Goal: Find specific page/section: Find specific page/section

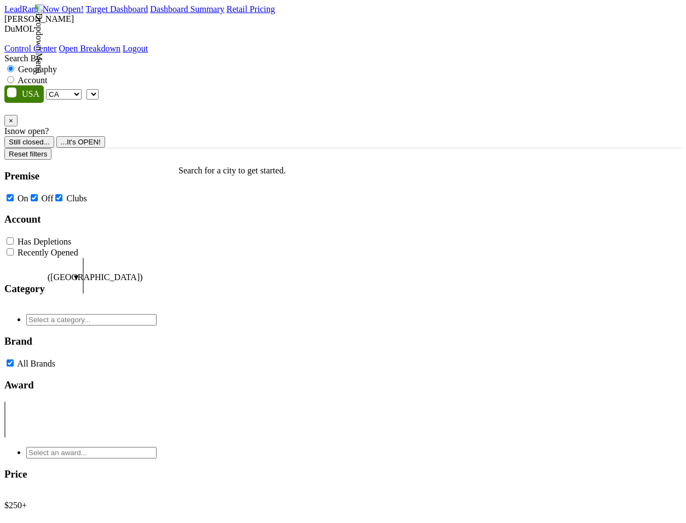
select select "CA"
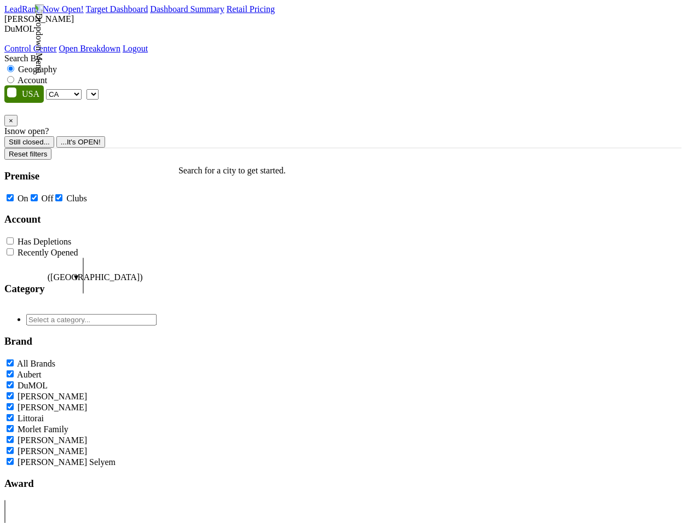
click at [99, 89] on span at bounding box center [99, 93] width 0 height 9
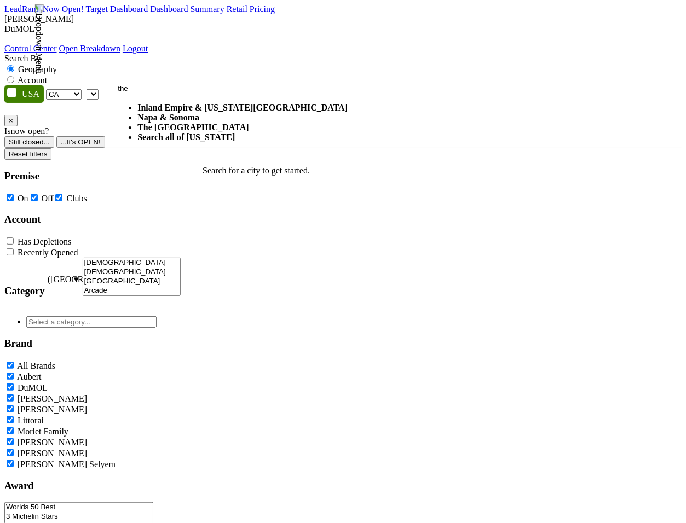
type input "the"
select select "1138"
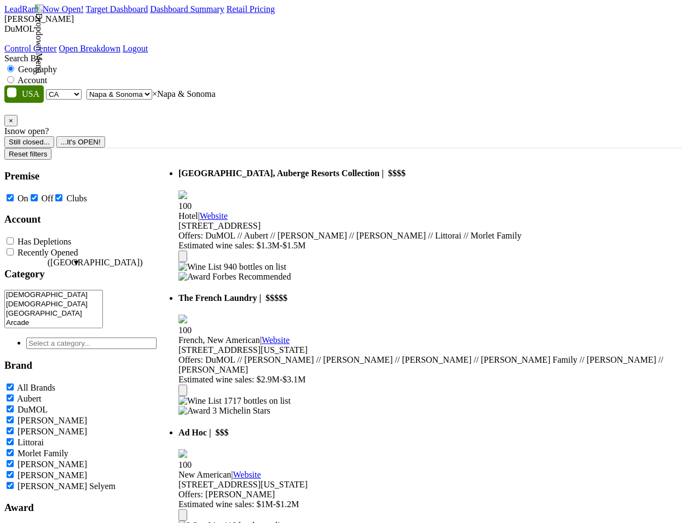
click at [13, 117] on span "×" at bounding box center [11, 121] width 4 height 8
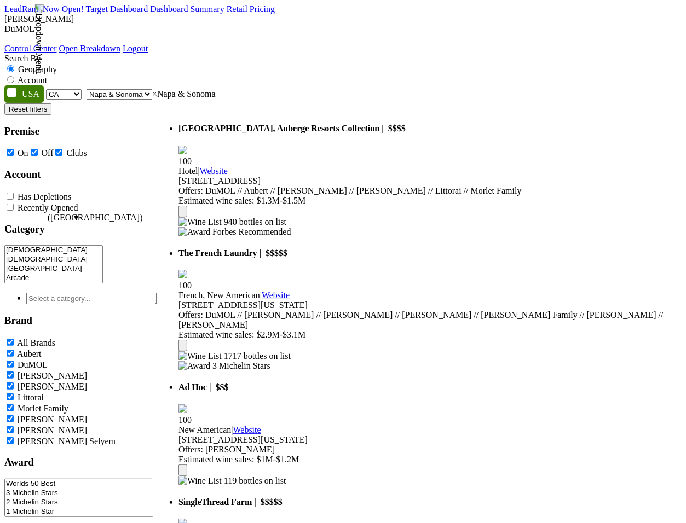
click at [216, 89] on span "× Napa & Sonoma" at bounding box center [184, 93] width 64 height 9
click at [47, 76] on label "Account" at bounding box center [33, 80] width 30 height 9
click at [14, 76] on input "Account" at bounding box center [10, 79] width 7 height 7
radio input "true"
select select
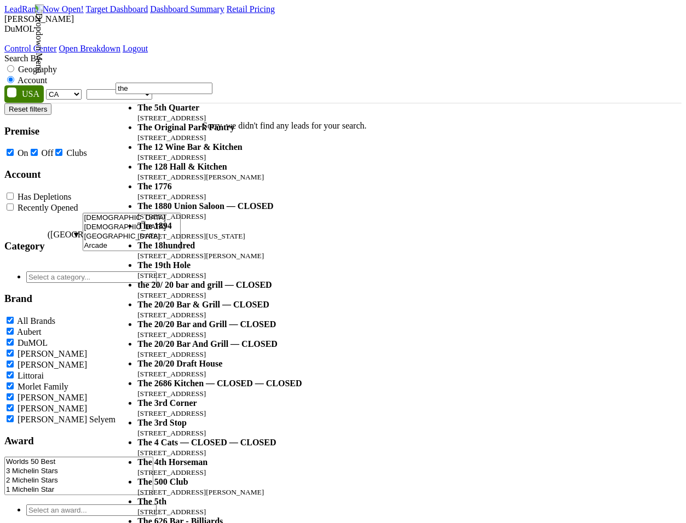
type input "the"
select select "59270"
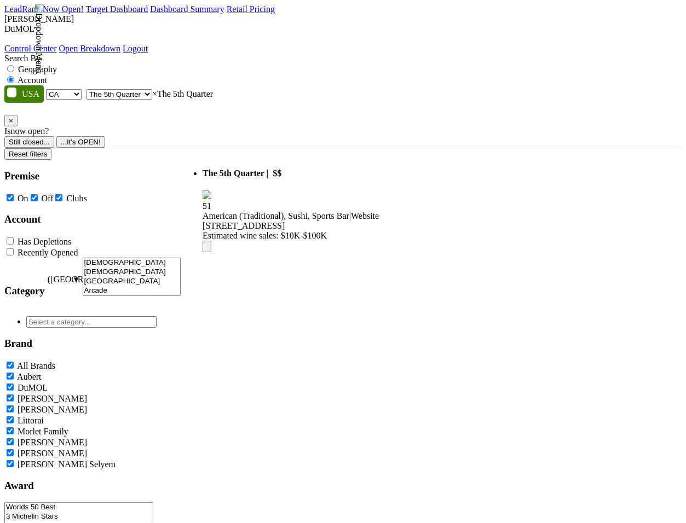
click at [13, 117] on span "×" at bounding box center [11, 121] width 4 height 8
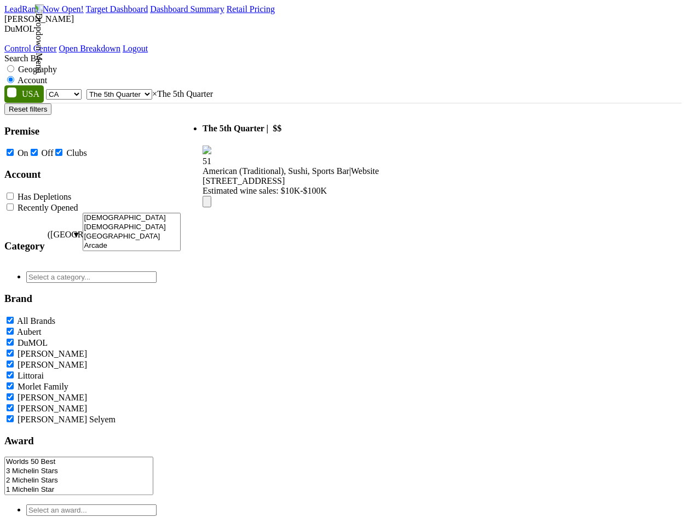
click at [213, 89] on span "× The 5th Quarter" at bounding box center [182, 93] width 61 height 9
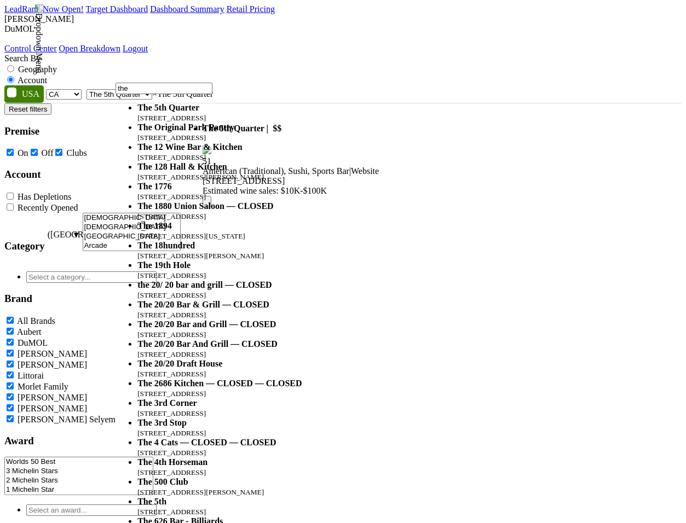
type input "the"
select select "49723"
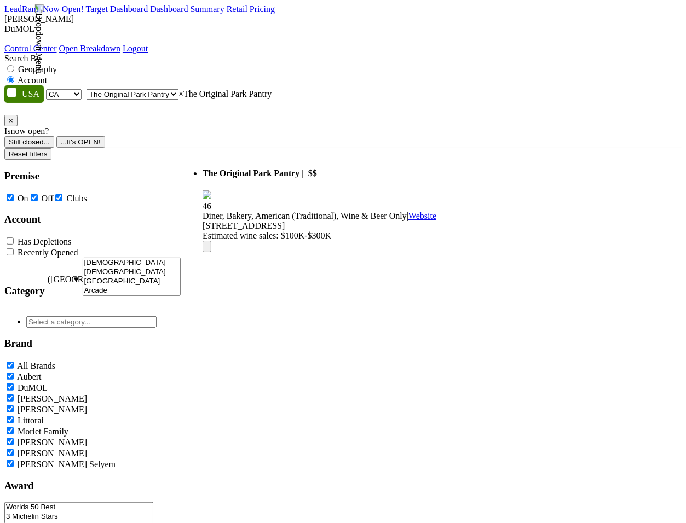
click at [18, 115] on button "×" at bounding box center [10, 120] width 13 height 11
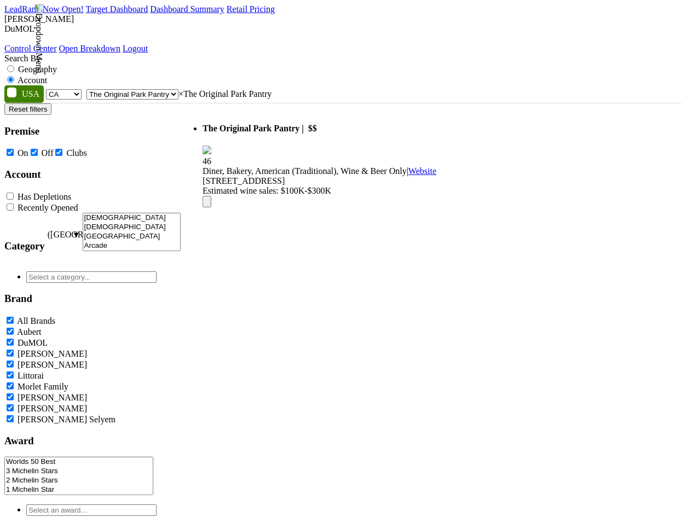
click at [272, 89] on span "× The Original Park Pantry" at bounding box center [225, 93] width 93 height 9
type input "the"
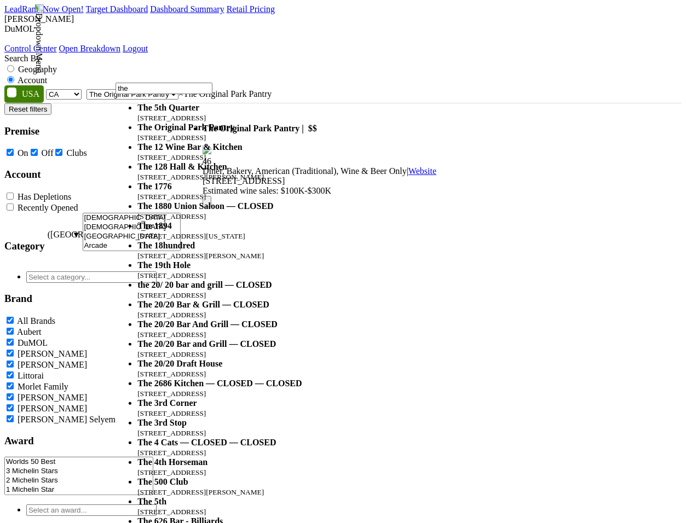
scroll to position [114, 0]
select select "59212"
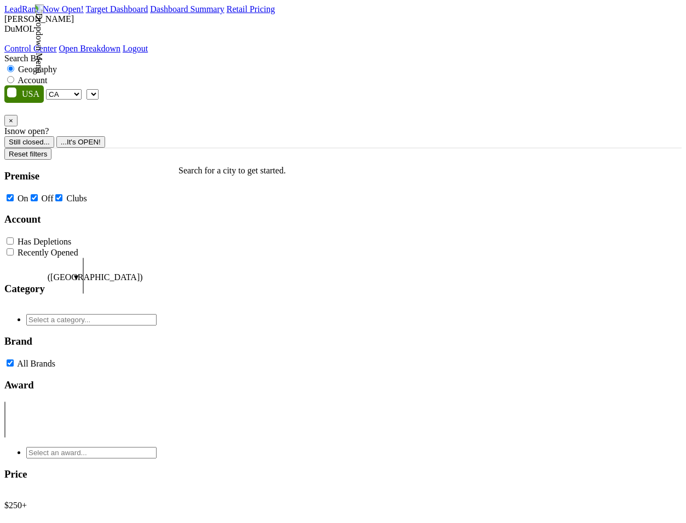
select select "CA"
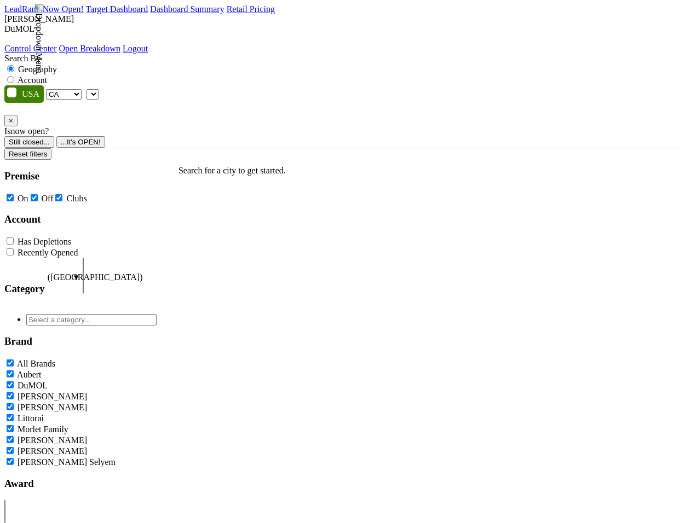
click at [99, 89] on span at bounding box center [99, 93] width 0 height 9
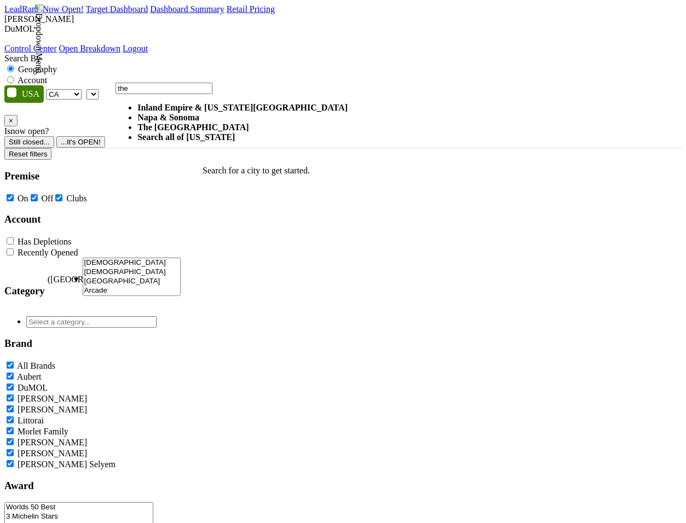
type input "the"
select select "1181"
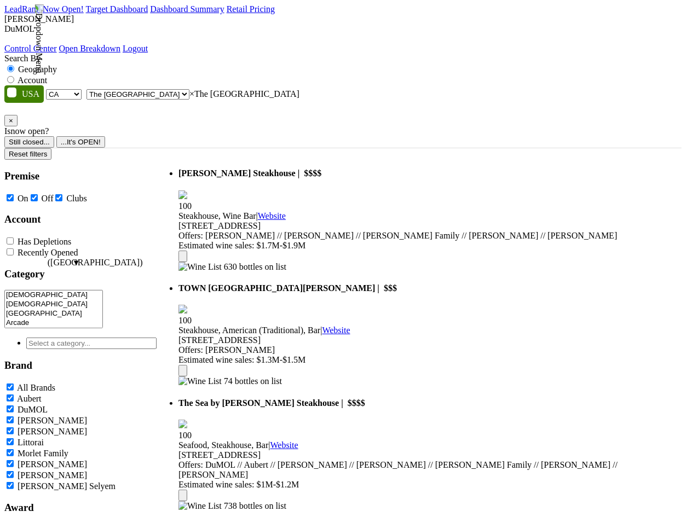
click at [47, 76] on label "Account" at bounding box center [33, 80] width 30 height 9
click at [14, 76] on input "Account" at bounding box center [10, 79] width 7 height 7
radio input "true"
select select
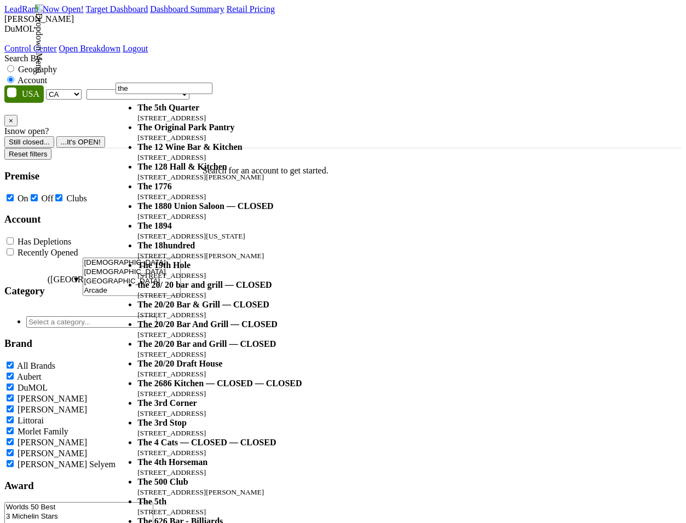
type input "the"
select select "59270"
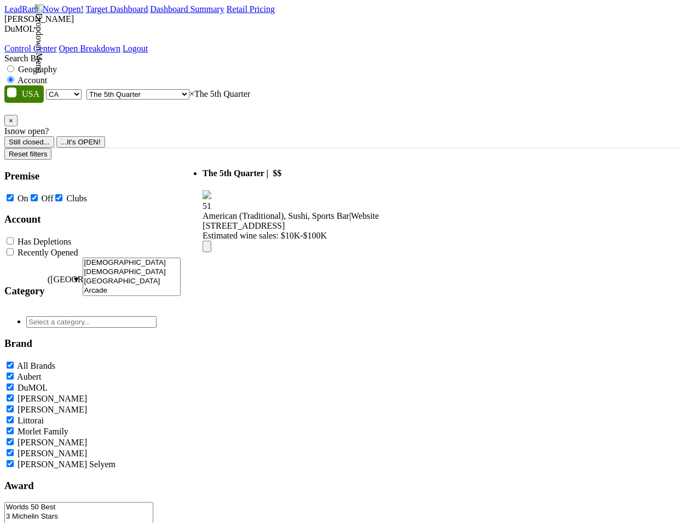
click at [212, 89] on span "× The 5th Quarter" at bounding box center [219, 93] width 61 height 9
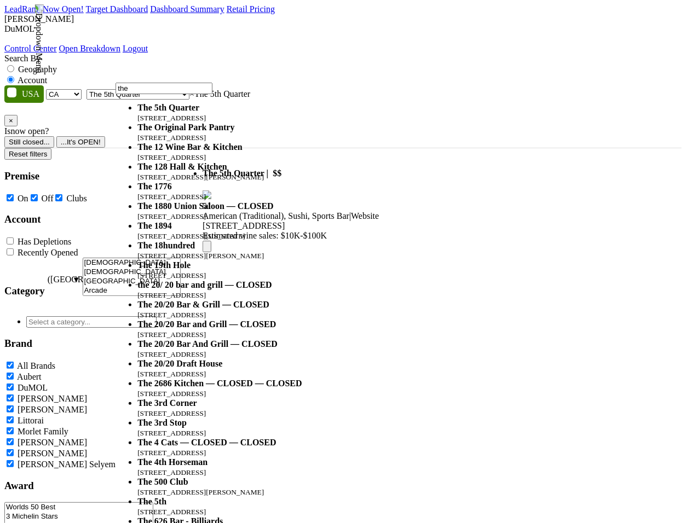
scroll to position [73, 0]
type input "the"
select select "59212"
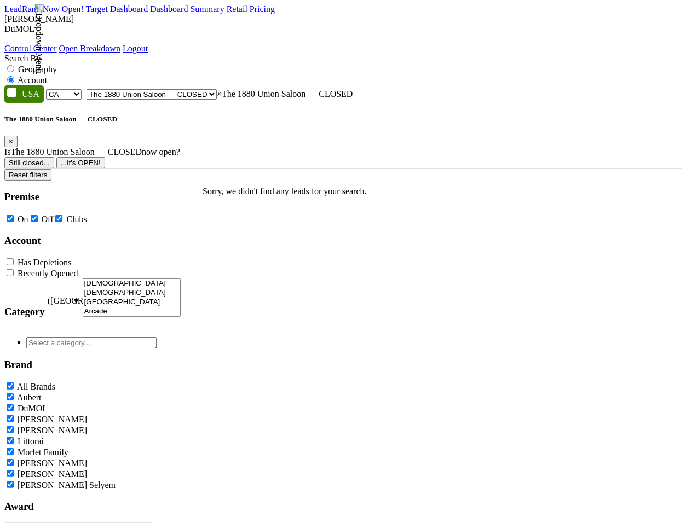
click at [54, 157] on button "Still closed..." at bounding box center [29, 162] width 50 height 11
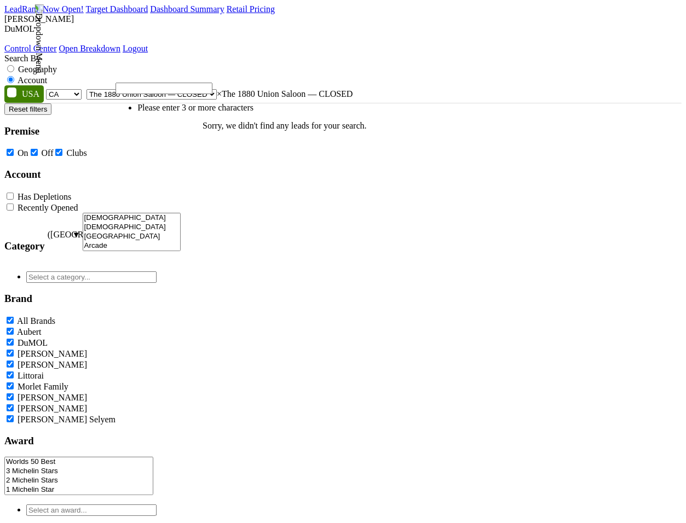
click at [318, 89] on span "× The 1880 Union Saloon — CLOSED" at bounding box center [285, 93] width 136 height 9
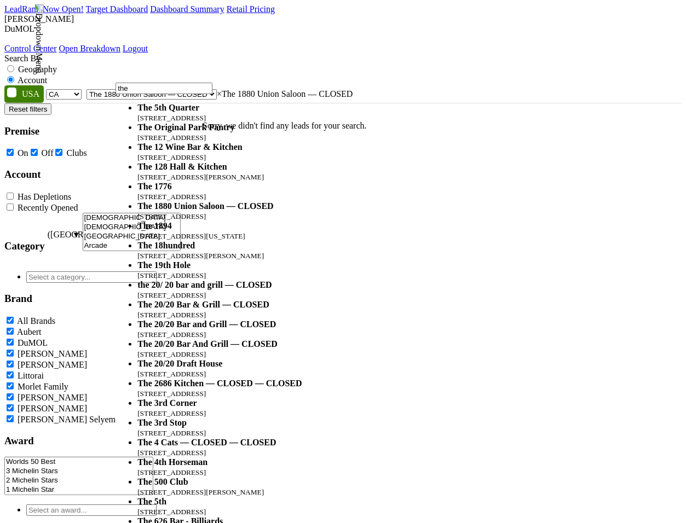
scroll to position [38, 0]
type input "the"
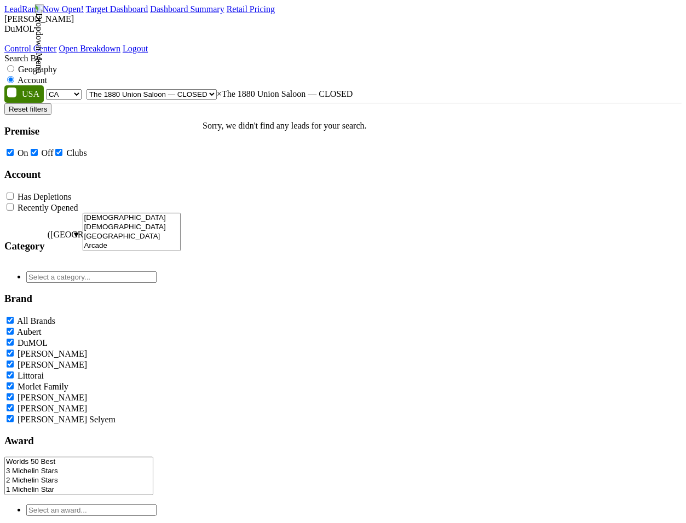
click at [301, 89] on span "× The 1880 Union Saloon — CLOSED" at bounding box center [285, 93] width 136 height 9
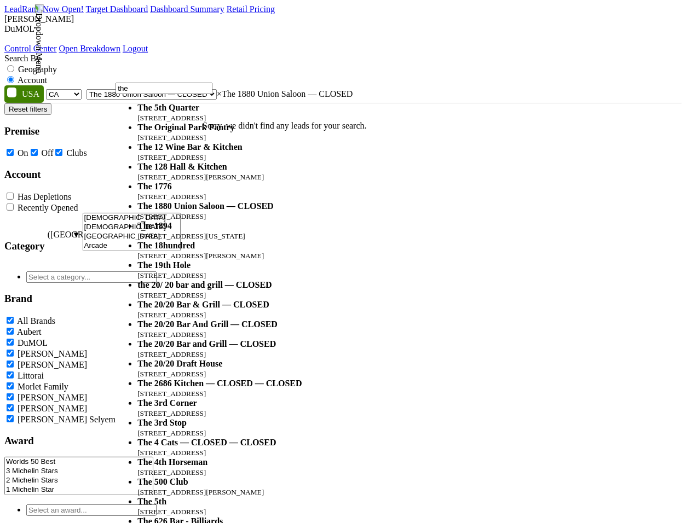
scroll to position [265, 0]
type input "the"
select select "35508"
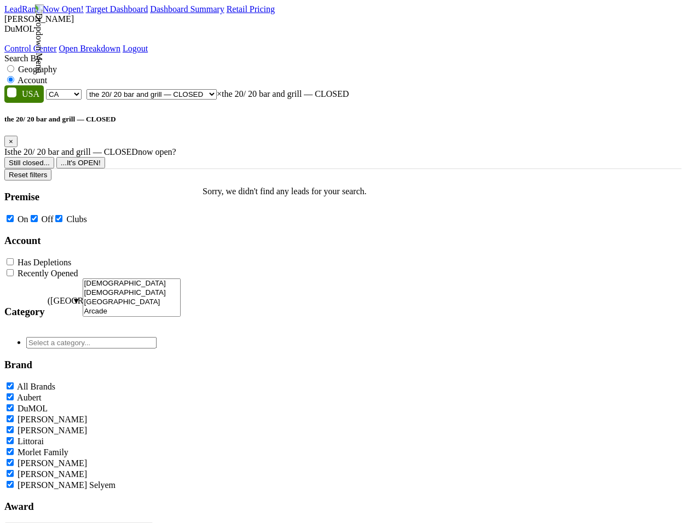
click at [105, 157] on button "...It's OPEN!" at bounding box center [80, 162] width 49 height 11
